Goal: Use online tool/utility: Utilize a website feature to perform a specific function

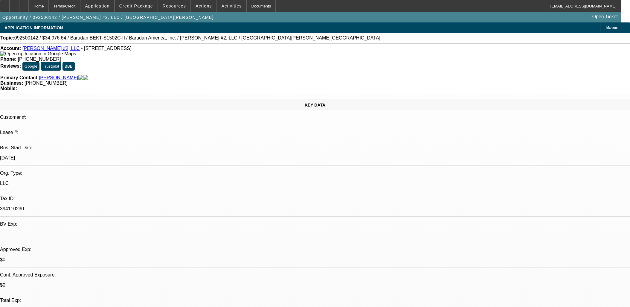
select select "0"
select select "2"
select select "0.1"
select select "4"
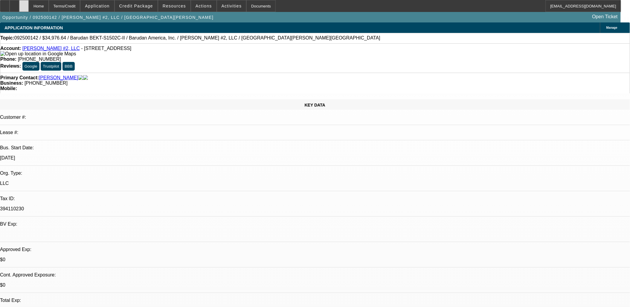
click at [29, 7] on div at bounding box center [24, 6] width 10 height 12
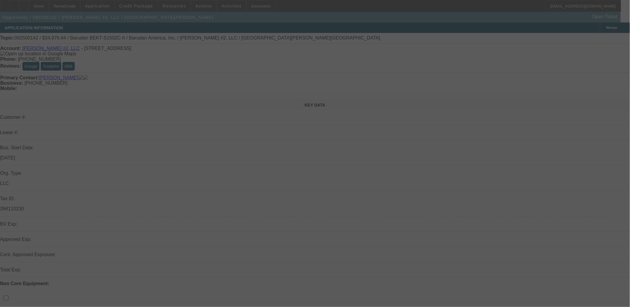
select select "0"
select select "2"
select select "0.1"
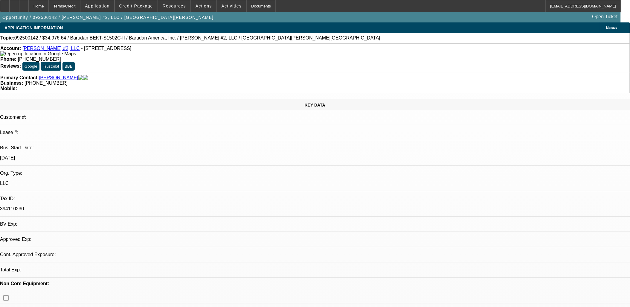
select select "1"
select select "2"
select select "4"
